Goal: Find specific page/section: Find specific page/section

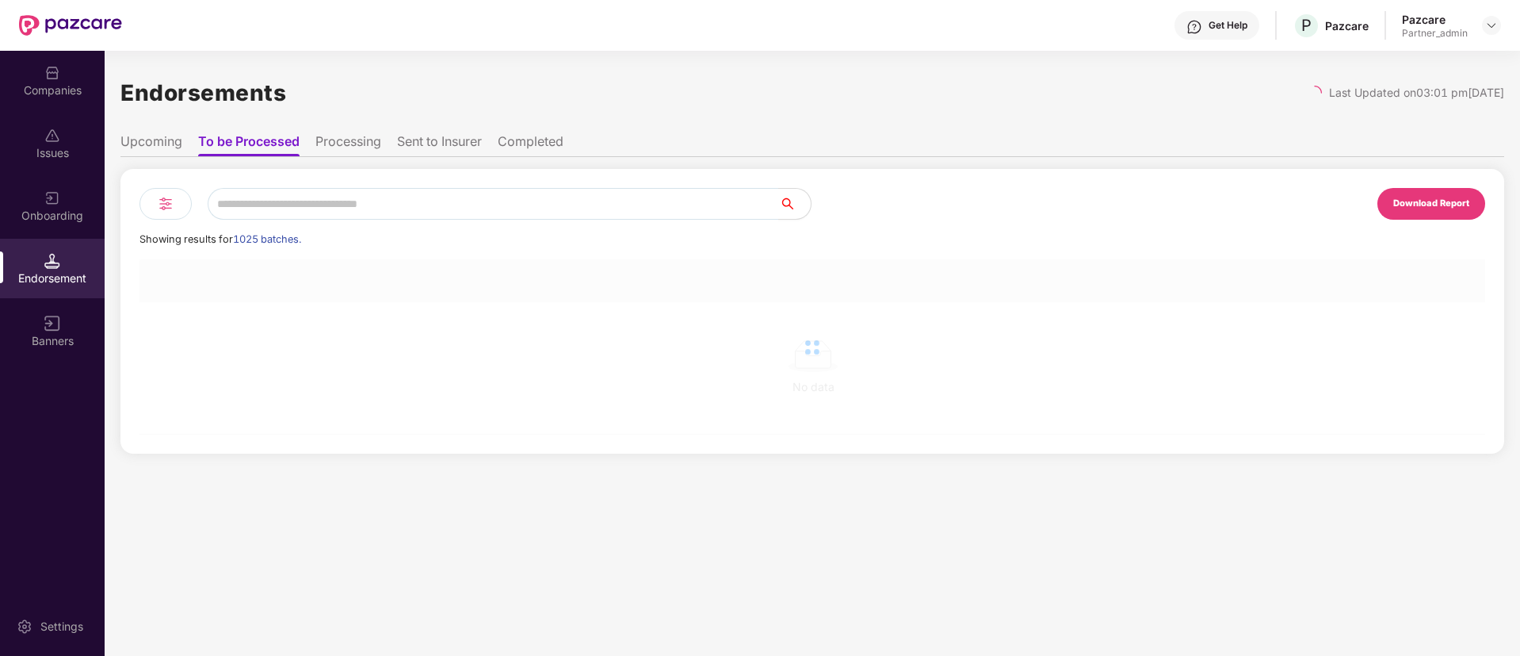
click at [55, 201] on img at bounding box center [52, 198] width 16 height 16
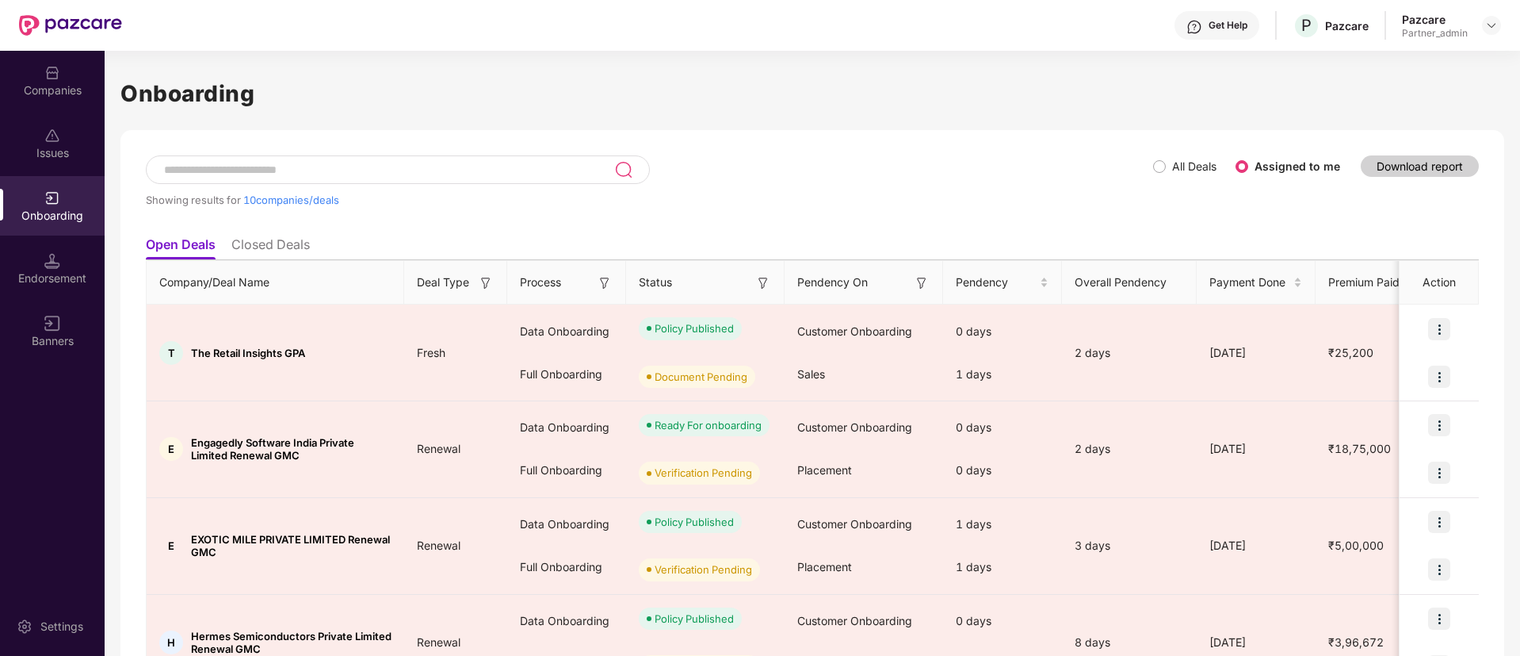
click at [926, 281] on img at bounding box center [922, 283] width 16 height 16
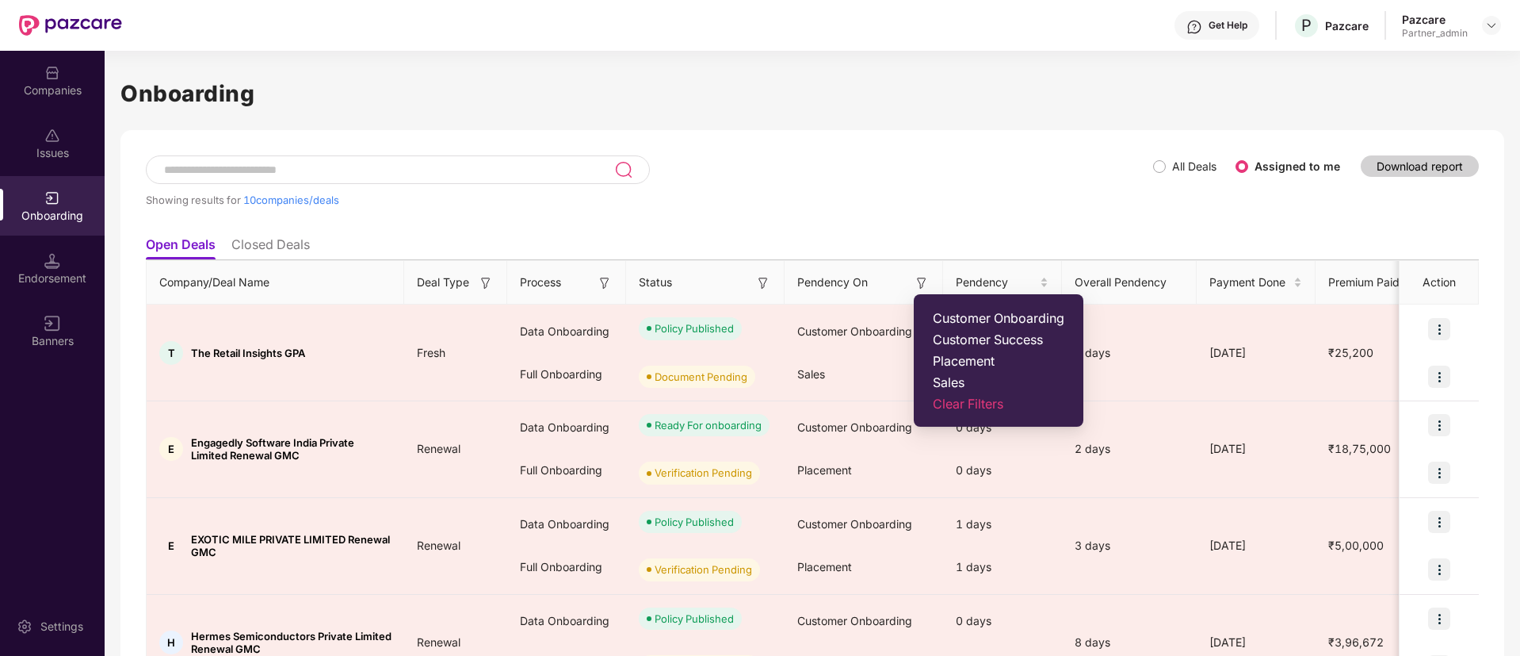
click at [766, 280] on img at bounding box center [763, 283] width 16 height 16
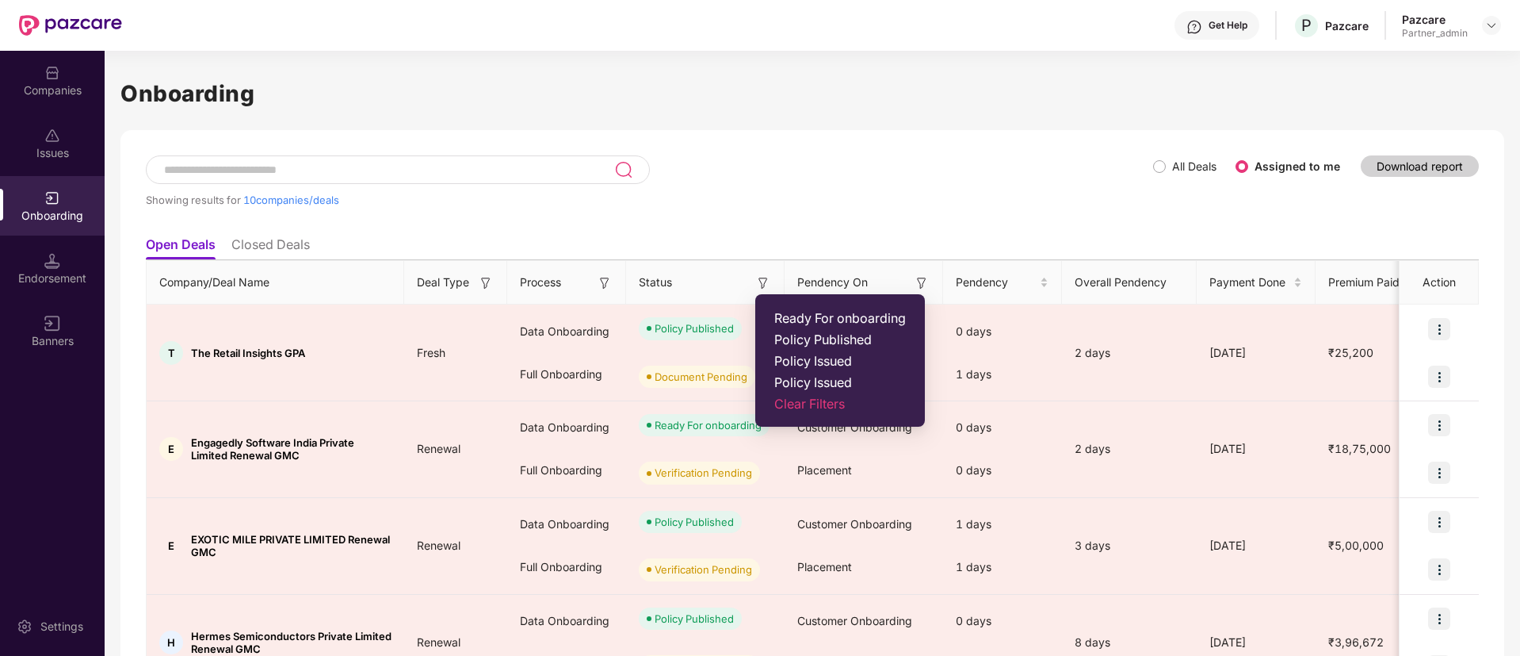
click at [779, 311] on span "Ready For onboarding" at bounding box center [840, 318] width 132 height 16
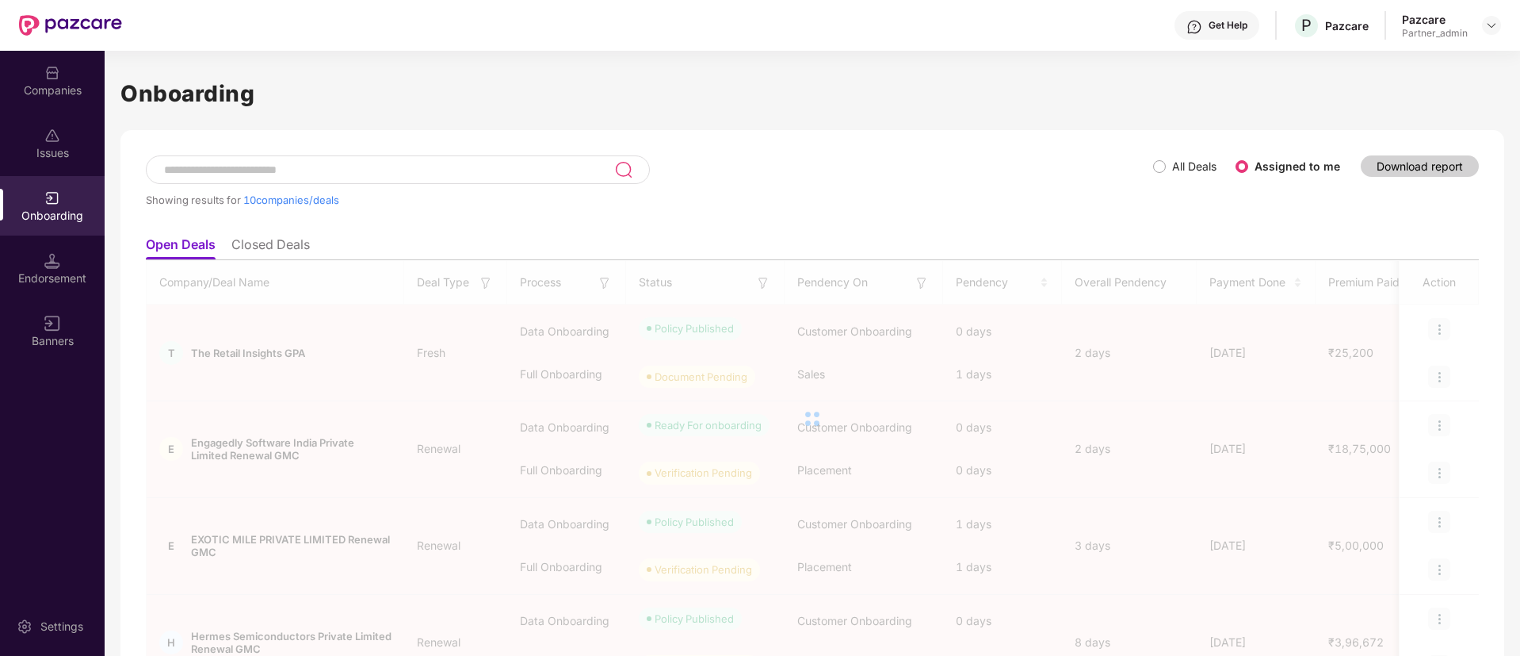
click at [797, 322] on div at bounding box center [812, 418] width 1333 height 317
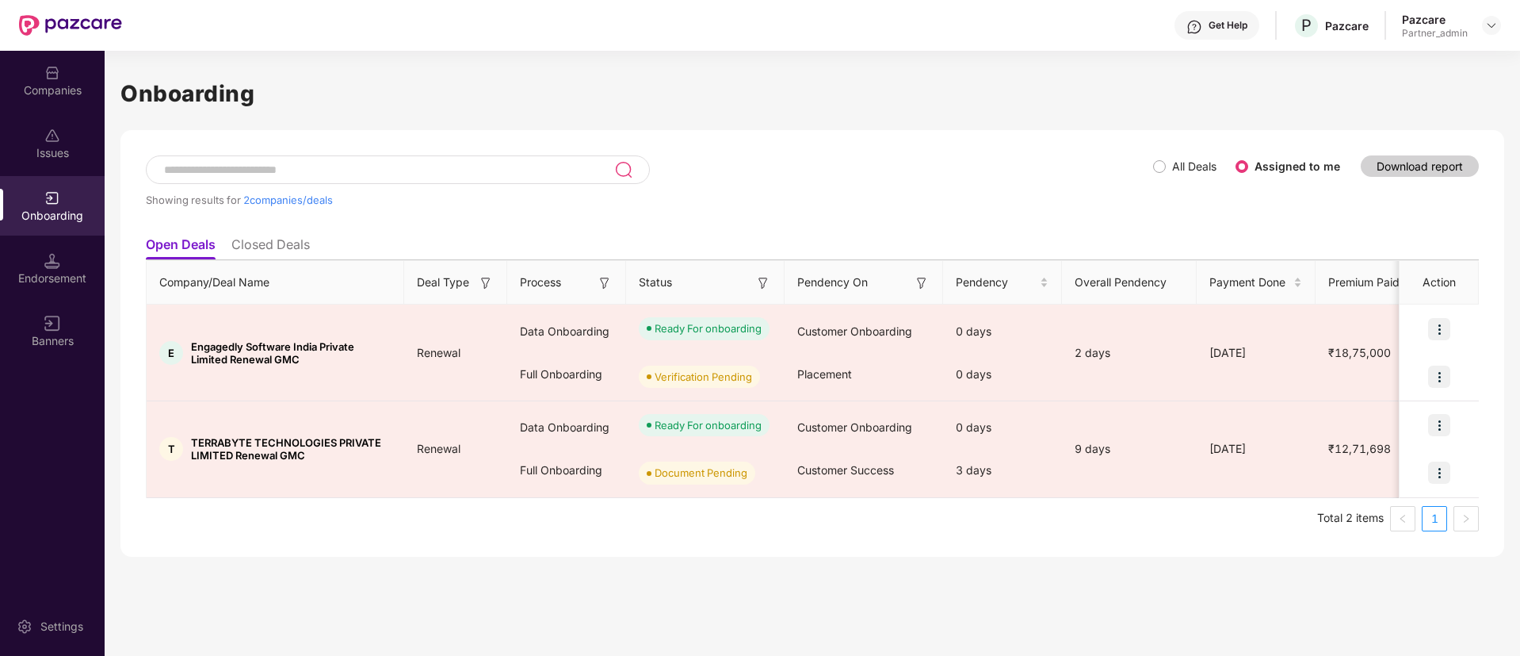
click at [781, 150] on div "Showing results for 2 companies/deals All Deals Assigned to me Download report …" at bounding box center [812, 343] width 1384 height 426
click at [35, 259] on div "Endorsement" at bounding box center [52, 268] width 105 height 59
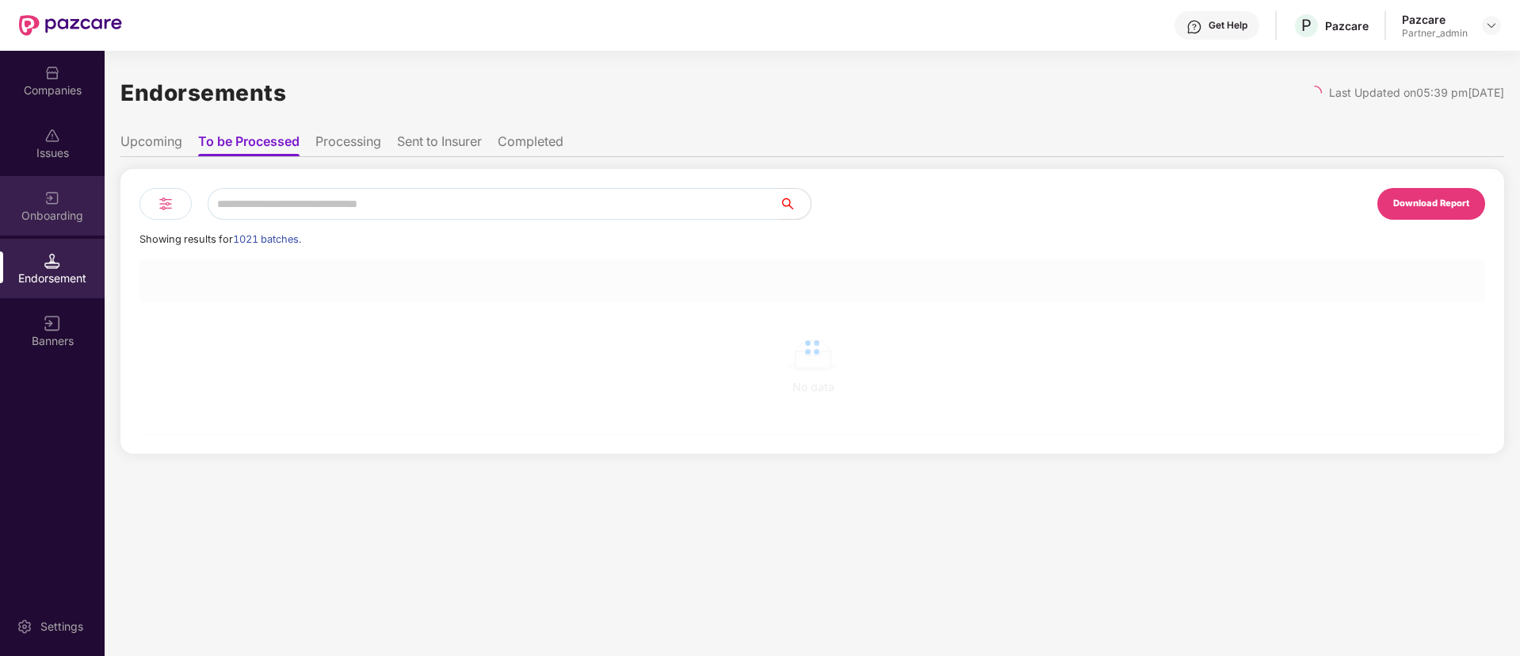
click at [54, 201] on img at bounding box center [52, 198] width 16 height 16
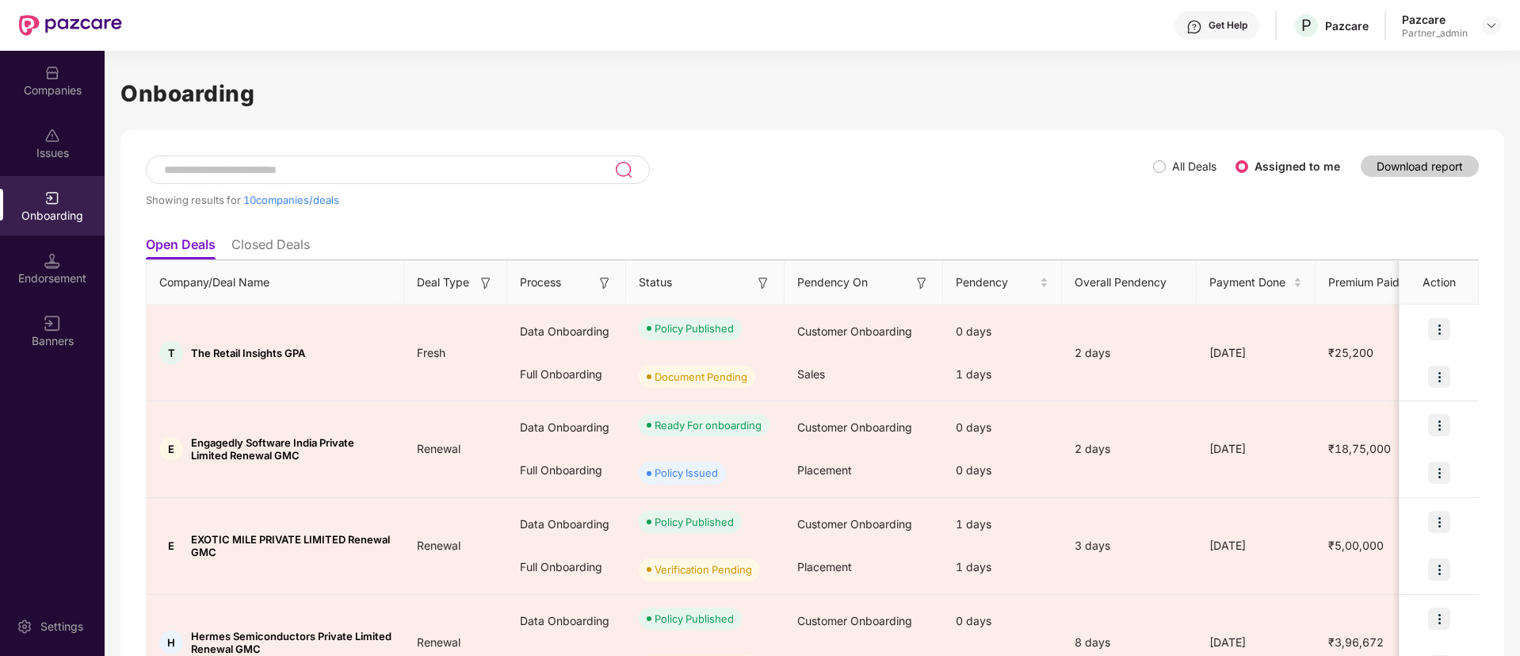
click at [241, 174] on input at bounding box center [388, 169] width 452 height 13
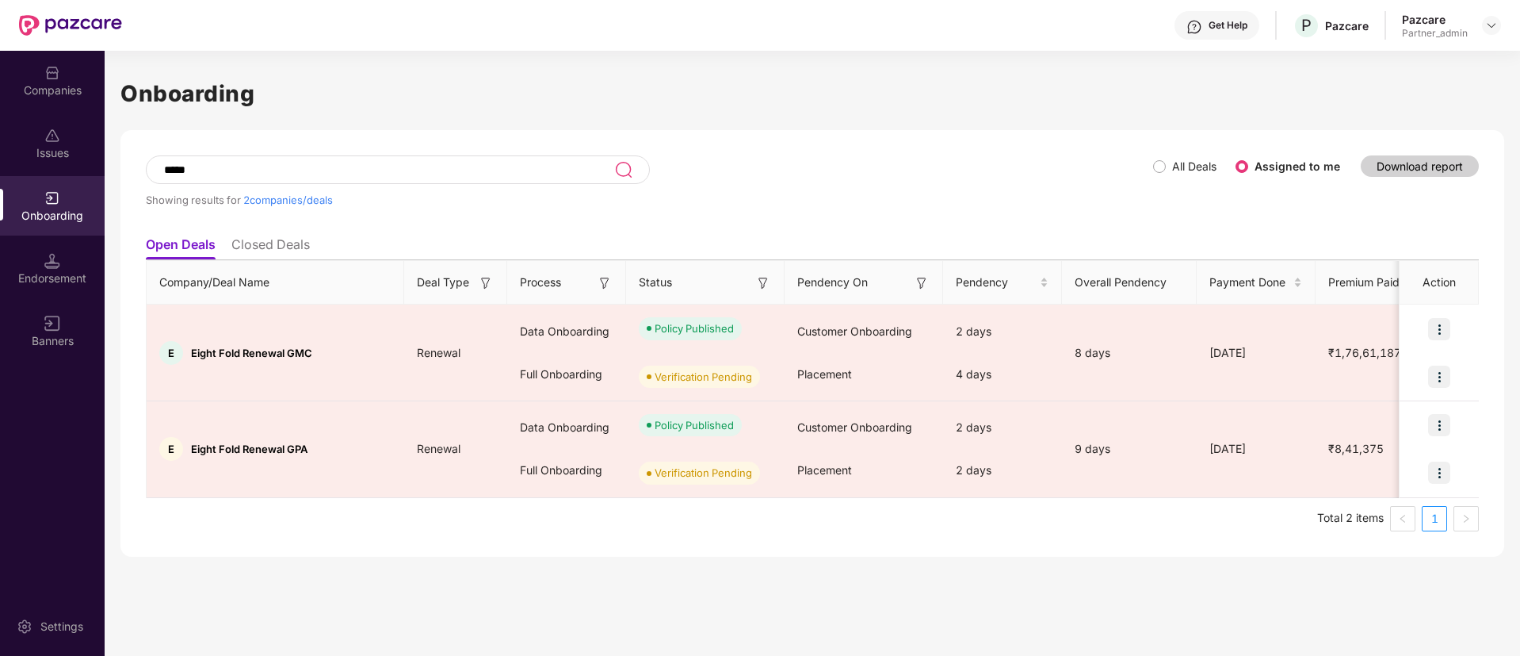
type input "*****"
